Goal: Obtain resource: Download file/media

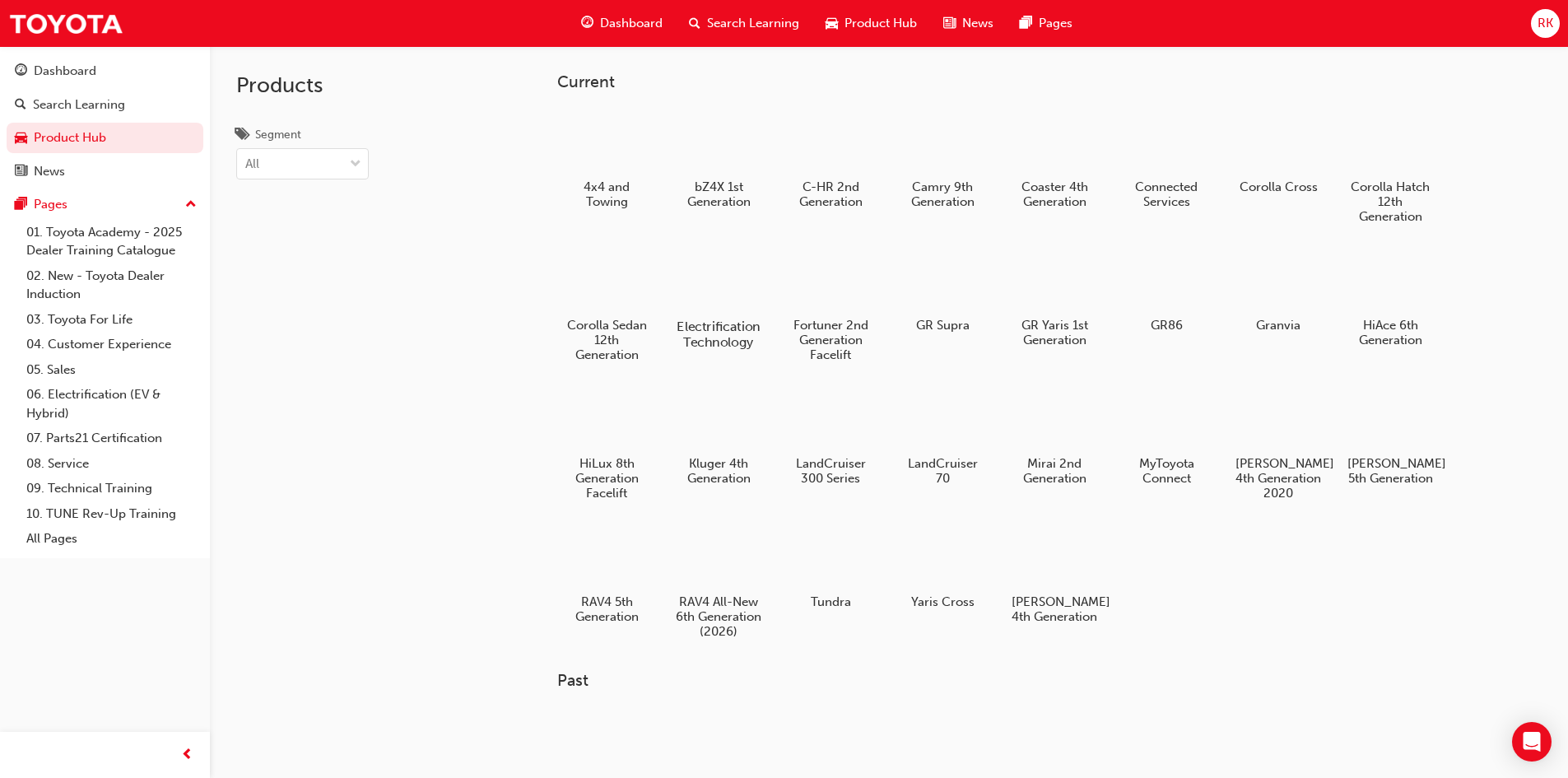
click at [753, 313] on div "Electrification Technology" at bounding box center [717, 297] width 104 height 117
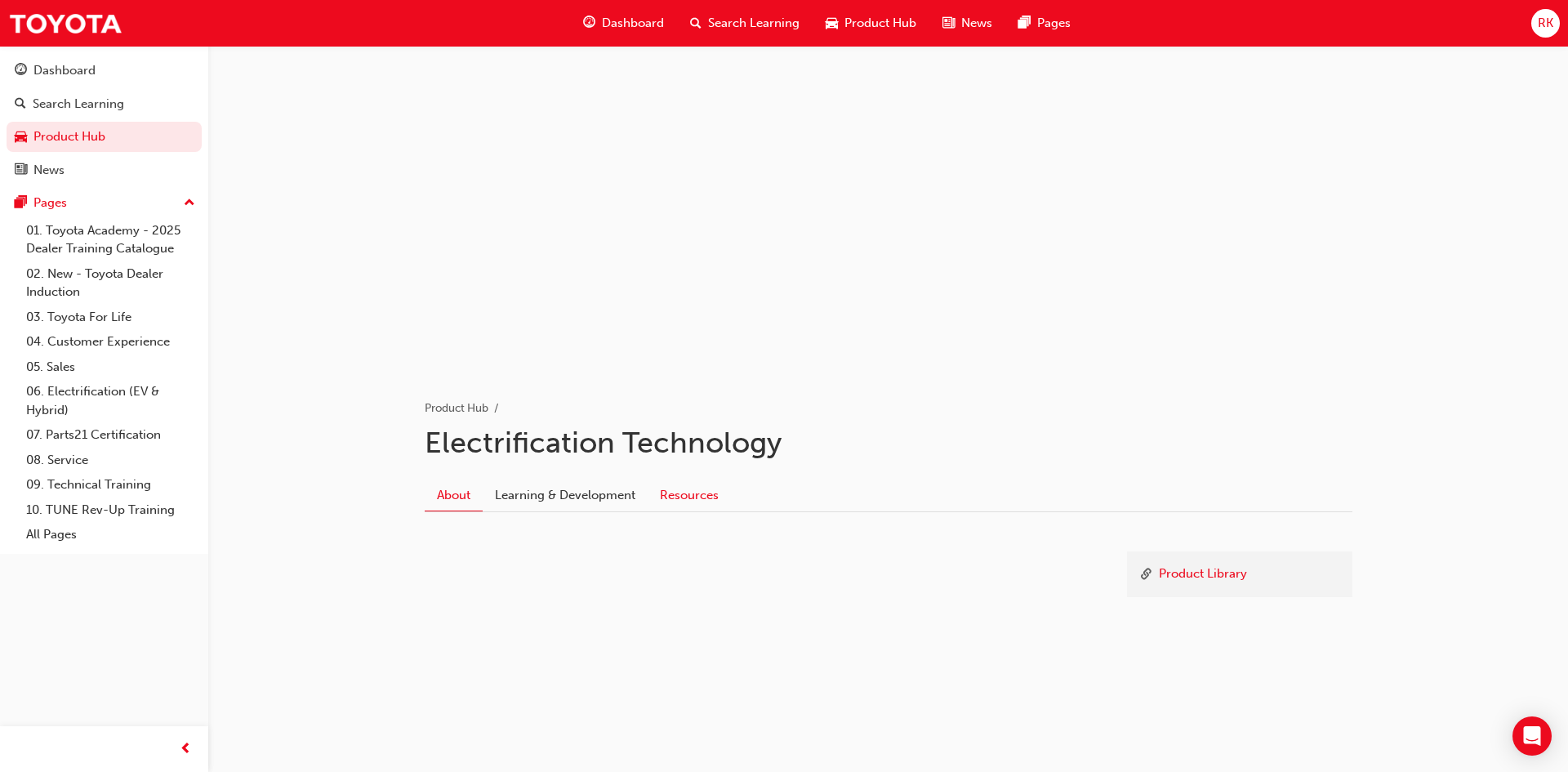
click at [683, 492] on link "Resources" at bounding box center [689, 495] width 83 height 31
click at [564, 601] on link "V-Active (48 Volt) Hot Sheet" at bounding box center [525, 598] width 156 height 15
